Goal: Information Seeking & Learning: Learn about a topic

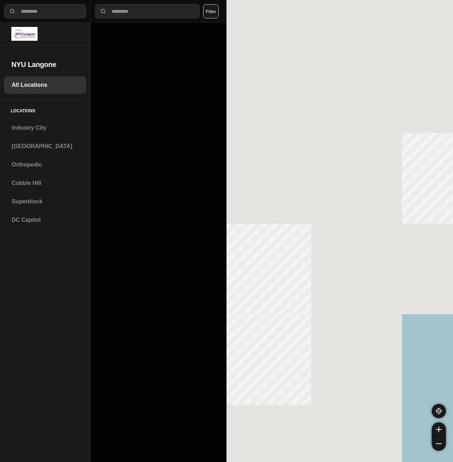
select select "*"
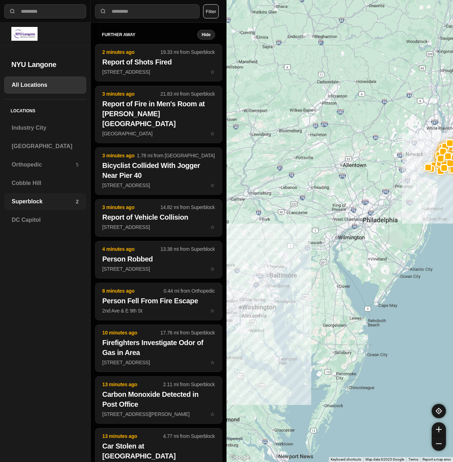
click at [38, 202] on h3 "Superblock" at bounding box center [44, 201] width 64 height 9
